Goal: Task Accomplishment & Management: Use online tool/utility

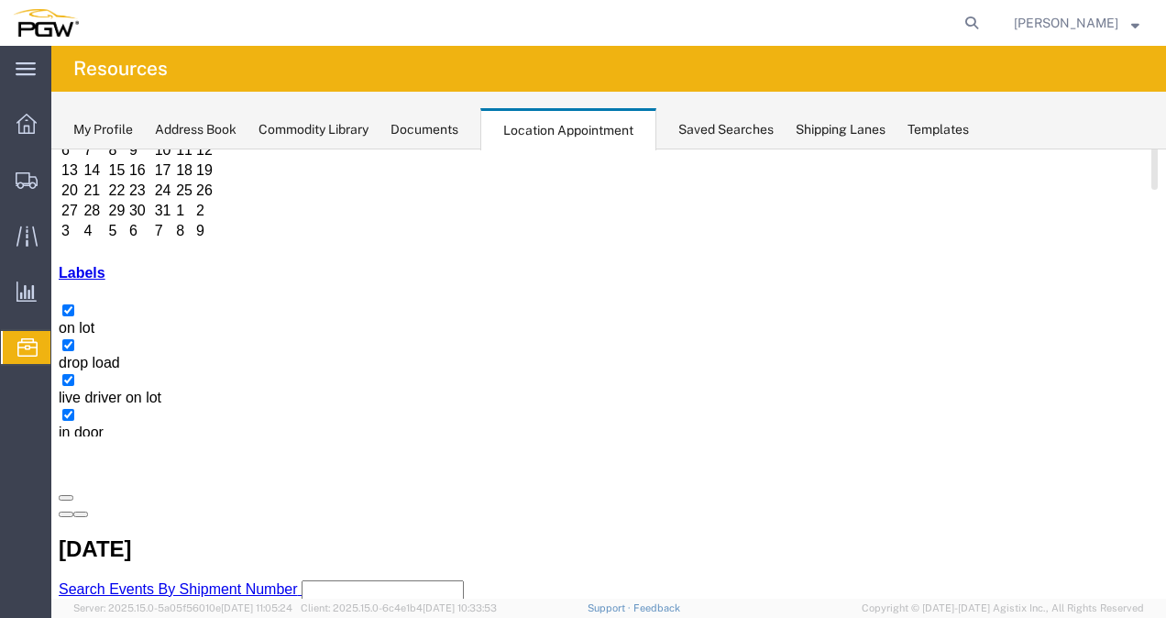
scroll to position [183, 0]
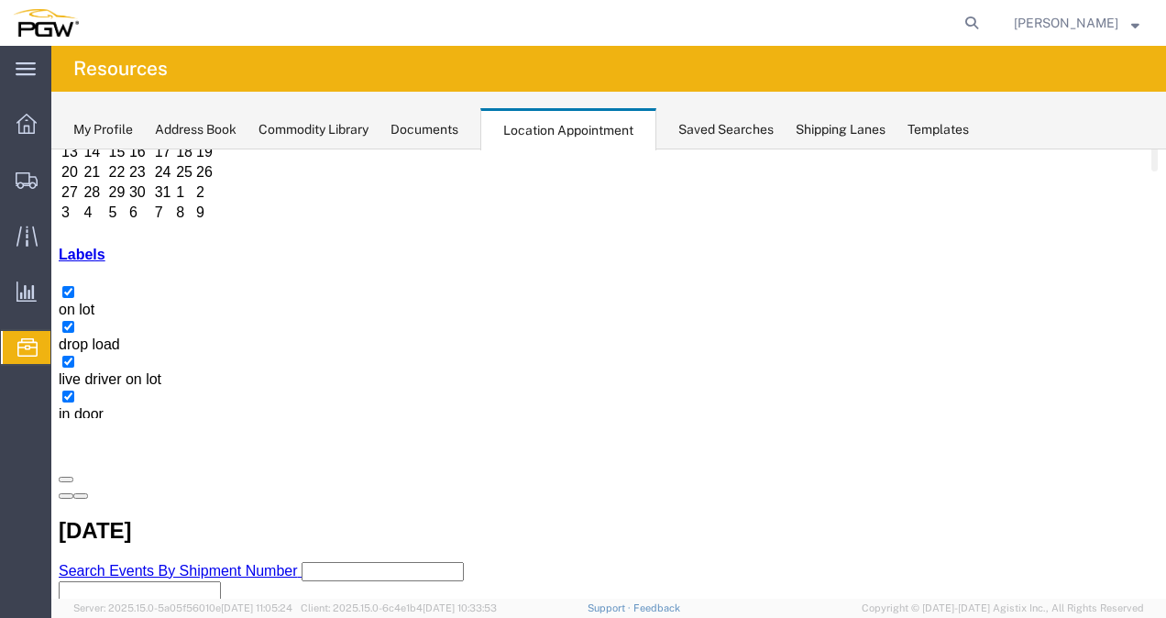
copy h3 "FANU3512943"
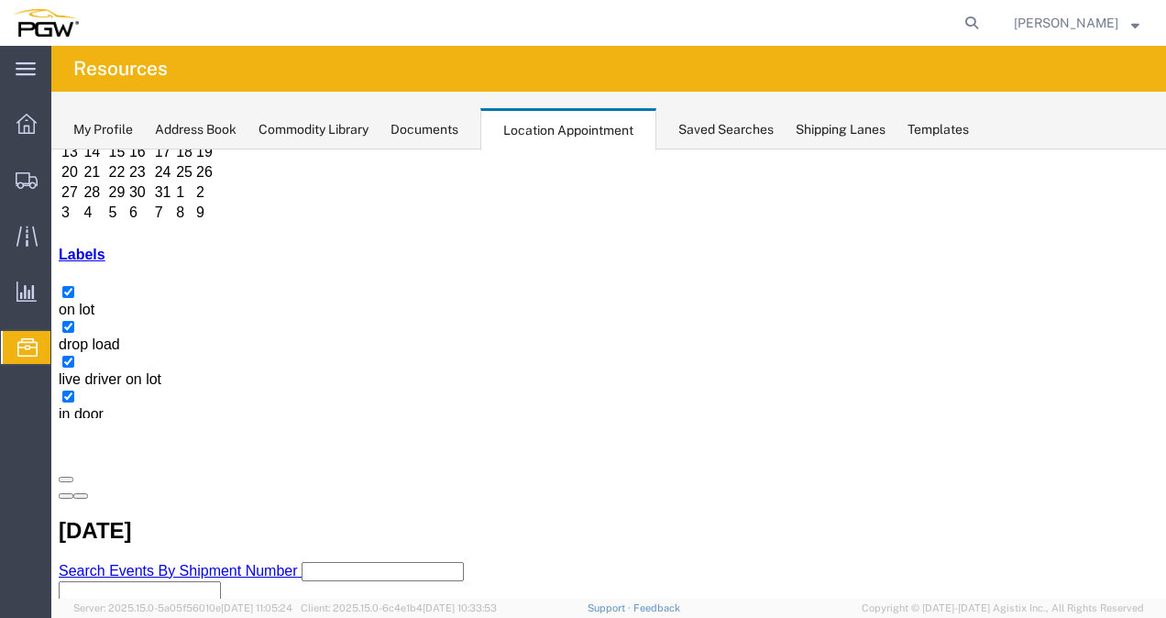
select select "1"
select select
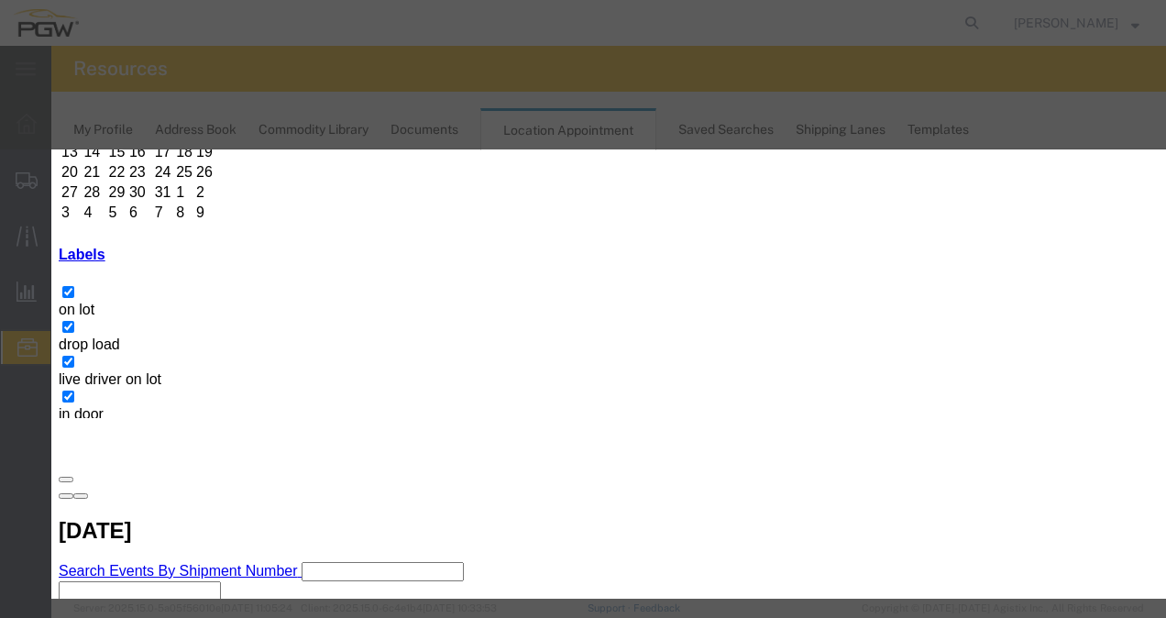
type input "1:00 pm"
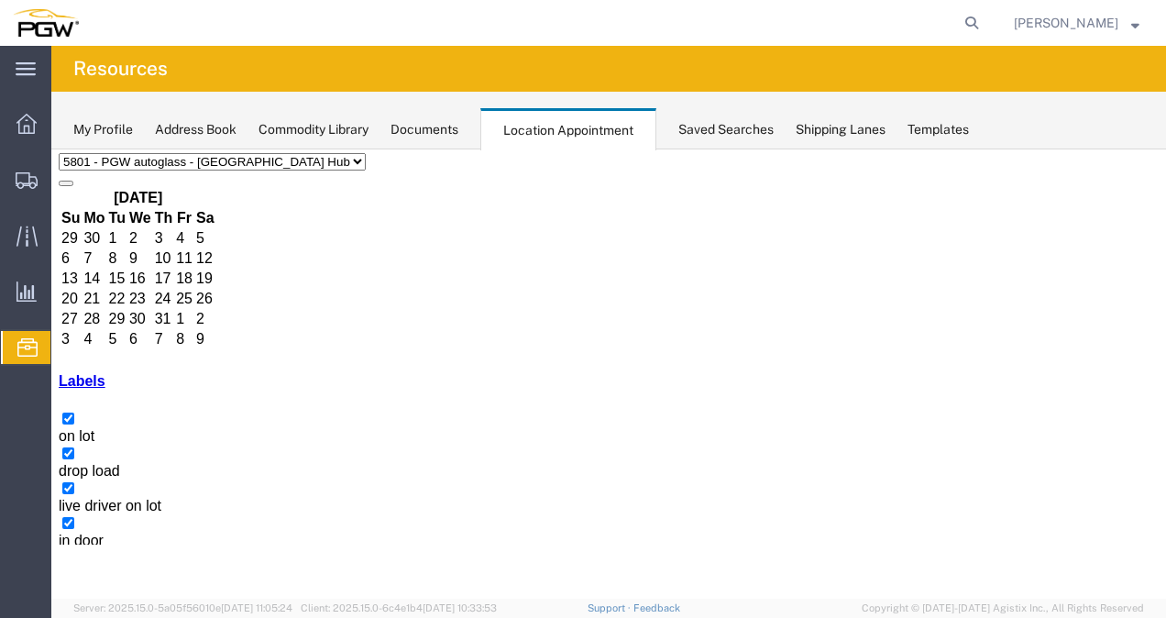
scroll to position [138, 0]
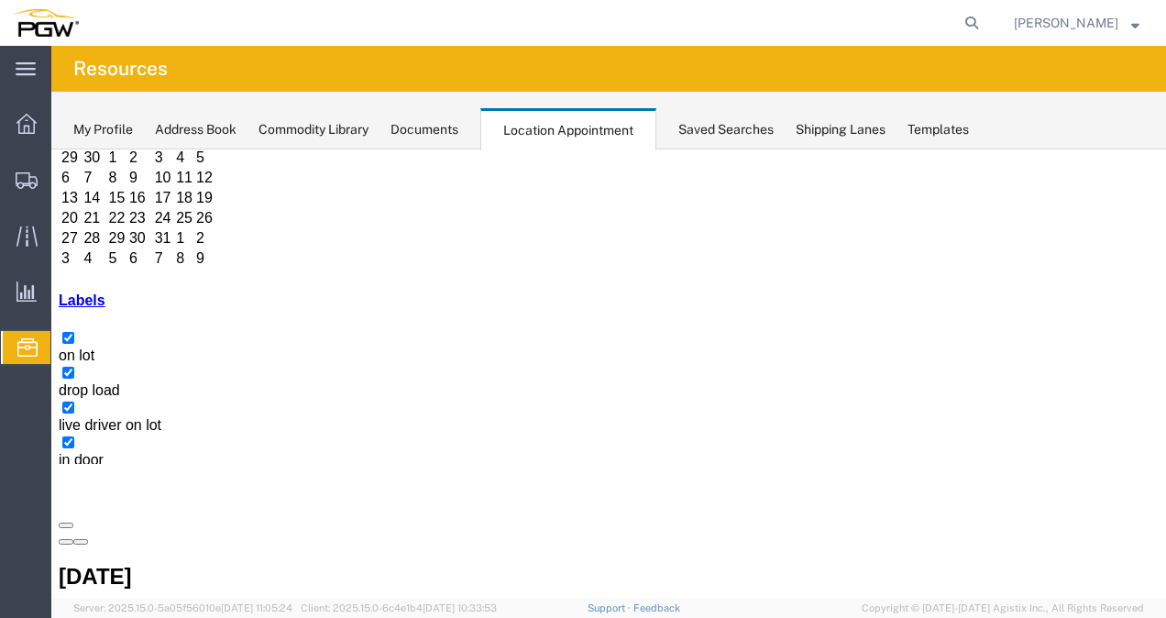
copy h3 "FANU3512943"
